Goal: Information Seeking & Learning: Compare options

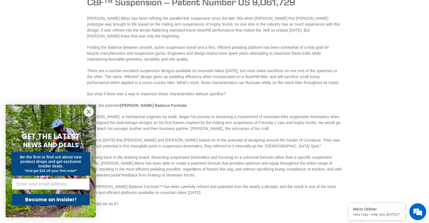
scroll to position [236, 0]
click at [89, 110] on circle "Close dialog" at bounding box center [88, 111] width 9 height 9
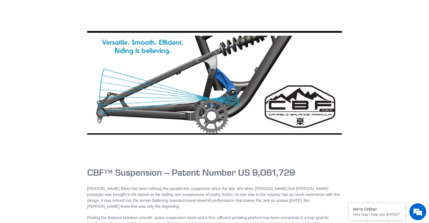
scroll to position [0, 0]
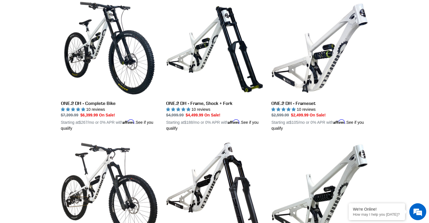
scroll to position [165, 0]
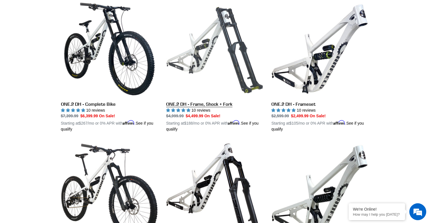
click at [205, 104] on link "ONE.2 DH - Frame, Shock + Fork" at bounding box center [214, 67] width 97 height 132
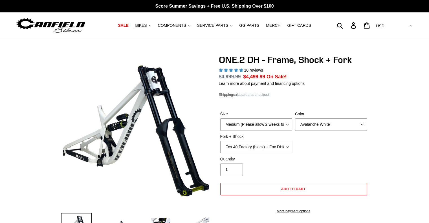
select select "highest-rating"
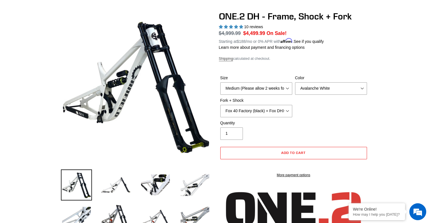
scroll to position [44, 0]
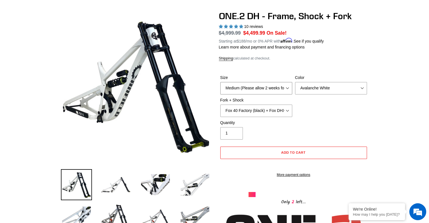
click at [275, 90] on select "Medium (Please allow 2 weeks for delivery) Large (Sold Out)" at bounding box center [257, 88] width 72 height 12
select select "Large (Sold Out)"
click at [221, 82] on select "Medium (Please allow 2 weeks for delivery) Large (Sold Out)" at bounding box center [257, 88] width 72 height 12
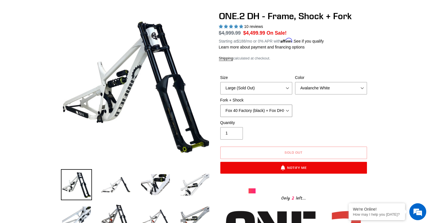
click at [229, 112] on select "Fox 40 Factory (black) + Fox DHX2 250x75 Fox 40 Factory (orange) + Fox DHX2 250…" at bounding box center [257, 111] width 72 height 12
click at [221, 105] on select "Fox 40 Factory (black) + Fox DHX2 250x75 Fox 40 Factory (orange) + Fox DHX2 250…" at bounding box center [257, 111] width 72 height 12
click at [245, 111] on select "Fox 40 Factory (black) + Fox DHX2 250x75 Fox 40 Factory (orange) + Fox DHX2 250…" at bounding box center [257, 111] width 72 height 12
click at [221, 105] on select "Fox 40 Factory (black) + Fox DHX2 250x75 Fox 40 Factory (orange) + Fox DHX2 250…" at bounding box center [257, 111] width 72 height 12
click at [239, 109] on select "Fox 40 Factory (black) + Fox DHX2 250x75 Fox 40 Factory (orange) + Fox DHX2 250…" at bounding box center [257, 111] width 72 height 12
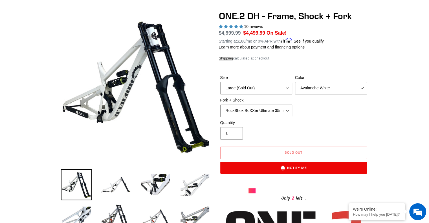
select select "Fox 40 Factory (black) + Fox DHX2 250x75"
click at [221, 105] on select "Fox 40 Factory (black) + Fox DHX2 250x75 Fox 40 Factory (orange) + Fox DHX2 250…" at bounding box center [257, 111] width 72 height 12
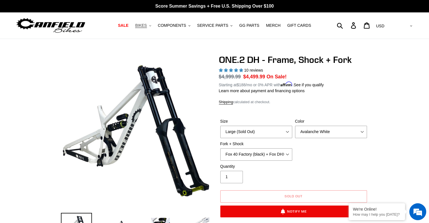
click at [147, 27] on span "BIKES" at bounding box center [141, 25] width 12 height 5
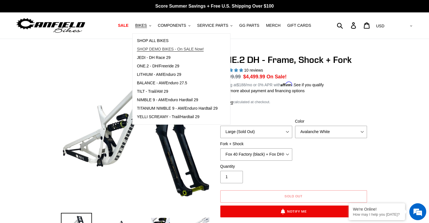
click at [153, 50] on span "SHOP DEMO BIKES - On SALE Now!" at bounding box center [170, 49] width 67 height 5
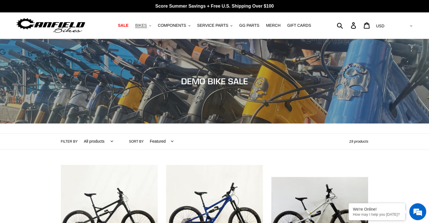
click at [154, 26] on button "BIKES .cls-1{fill:#231f20}" at bounding box center [142, 26] width 21 height 8
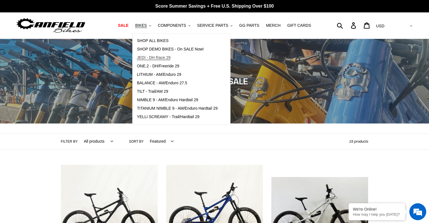
click at [158, 59] on span "JEDI - DH Race 29" at bounding box center [154, 57] width 34 height 5
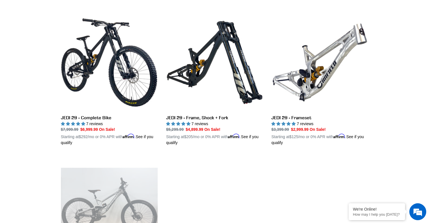
scroll to position [151, 0]
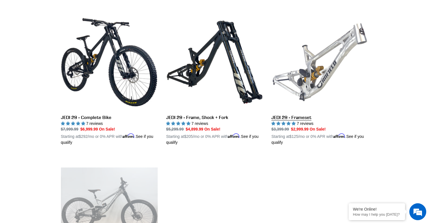
click at [295, 119] on link "JEDI 29 - Frameset" at bounding box center [320, 80] width 97 height 132
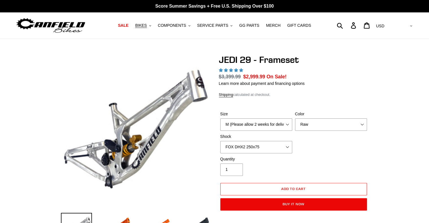
select select "highest-rating"
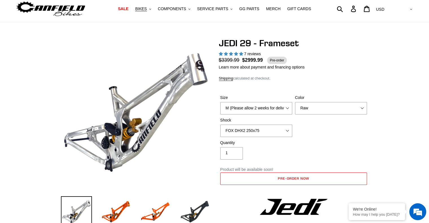
scroll to position [20, 0]
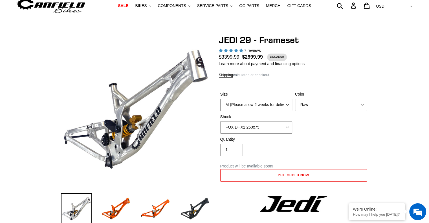
click at [265, 106] on select "M (Please allow 2 weeks for delivery) L (Please allow 2 weeks for delivery) XL" at bounding box center [257, 105] width 72 height 12
select select "L (Please allow 2 weeks for delivery)"
click at [221, 99] on select "M (Please allow 2 weeks for delivery) L (Please allow 2 weeks for delivery) XL" at bounding box center [257, 105] width 72 height 12
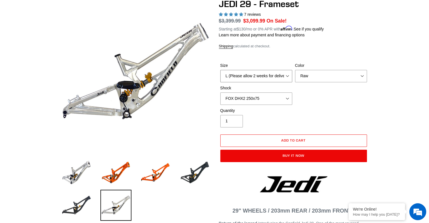
scroll to position [56, 0]
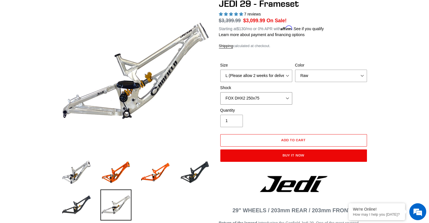
click at [278, 96] on select "No Shock FOX DHX2 250x75 RockShox Vivid Ultimate DH 250x75 EXT e-Storia LOX V3" at bounding box center [257, 98] width 72 height 12
select select "No Shock"
click at [221, 92] on select "No Shock FOX DHX2 250x75 RockShox Vivid Ultimate DH 250x75 EXT e-Storia LOX V3" at bounding box center [257, 98] width 72 height 12
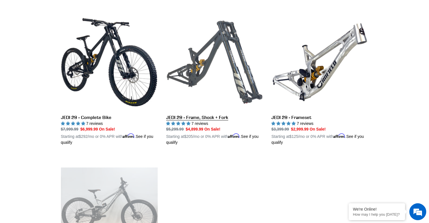
click at [196, 117] on link "JEDI 29 - Frame, Shock + Fork" at bounding box center [214, 80] width 97 height 132
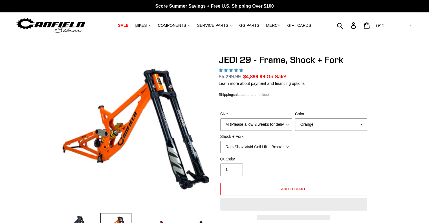
select select "highest-rating"
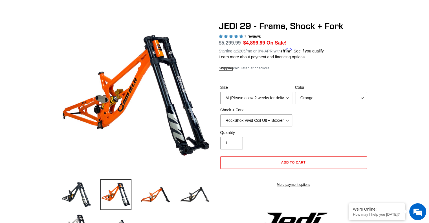
scroll to position [36, 0]
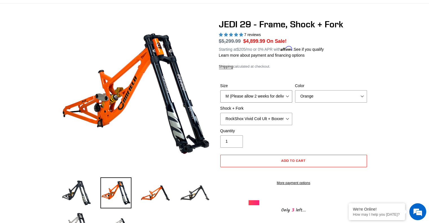
click at [256, 97] on select "M (Please allow 2 weeks for delivery) L (Please allow 2 weeks for delivery) XL" at bounding box center [257, 96] width 72 height 12
select select "L (Please allow 2 weeks for delivery)"
click at [221, 90] on select "M (Please allow 2 weeks for delivery) L (Please allow 2 weeks for delivery) XL" at bounding box center [257, 96] width 72 height 12
click at [267, 119] on select "RockShox Vivid Coil Ult + Boxxer RC2 C3 Ult Fox DHX2 250x75 + Fox 40 Float Grip…" at bounding box center [257, 119] width 72 height 12
select select "Fox DHX2 250x75 + Fox 40 Float Grip2"
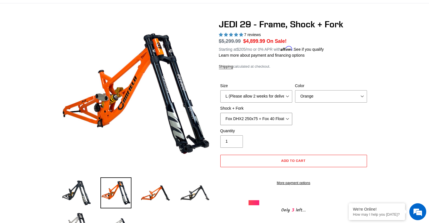
click at [221, 113] on select "RockShox Vivid Coil Ult + Boxxer RC2 C3 Ult Fox DHX2 250x75 + Fox 40 Float Grip…" at bounding box center [257, 119] width 72 height 12
click at [308, 98] on select "Orange Stealth Black Raw" at bounding box center [331, 96] width 72 height 12
click at [295, 90] on select "Orange Stealth Black Raw" at bounding box center [331, 96] width 72 height 12
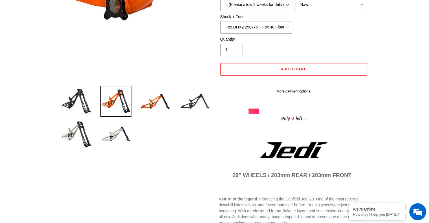
scroll to position [128, 0]
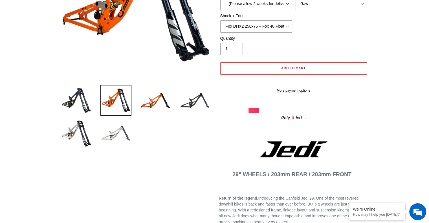
click at [117, 135] on img at bounding box center [116, 133] width 31 height 31
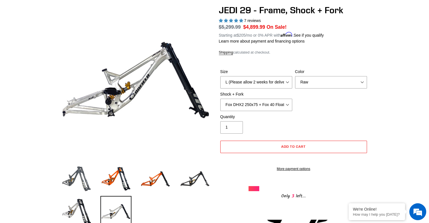
scroll to position [46, 0]
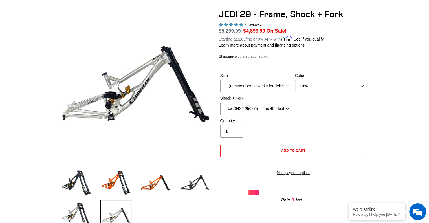
click at [308, 81] on select "Orange Stealth Black Raw" at bounding box center [331, 86] width 72 height 12
click at [295, 80] on select "Orange Stealth Black Raw" at bounding box center [331, 86] width 72 height 12
click at [315, 87] on select "Orange Stealth Black Raw" at bounding box center [331, 86] width 72 height 12
select select "Raw"
click at [295, 80] on select "Orange Stealth Black Raw" at bounding box center [331, 86] width 72 height 12
